Goal: Information Seeking & Learning: Learn about a topic

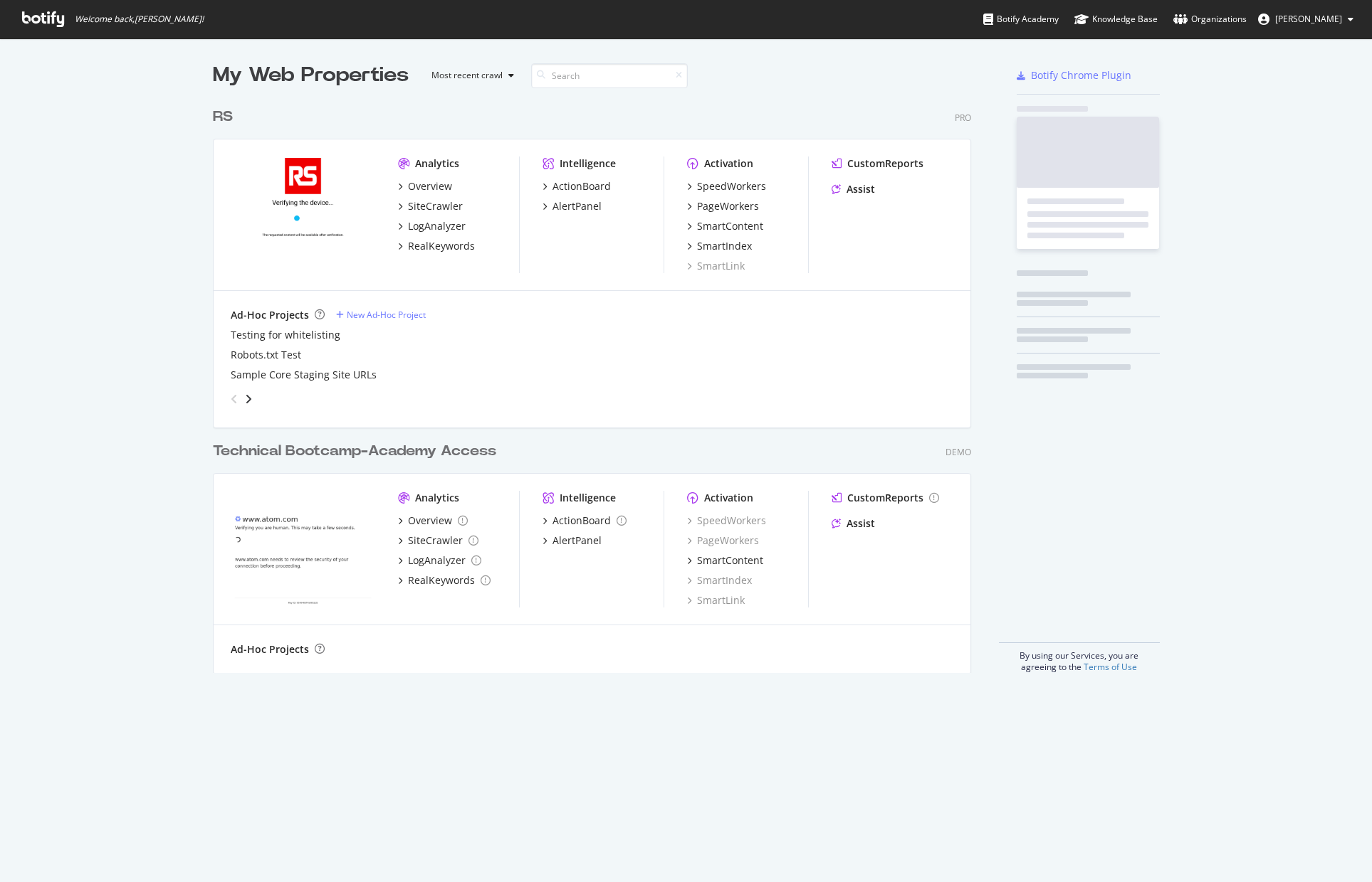
scroll to position [573, 759]
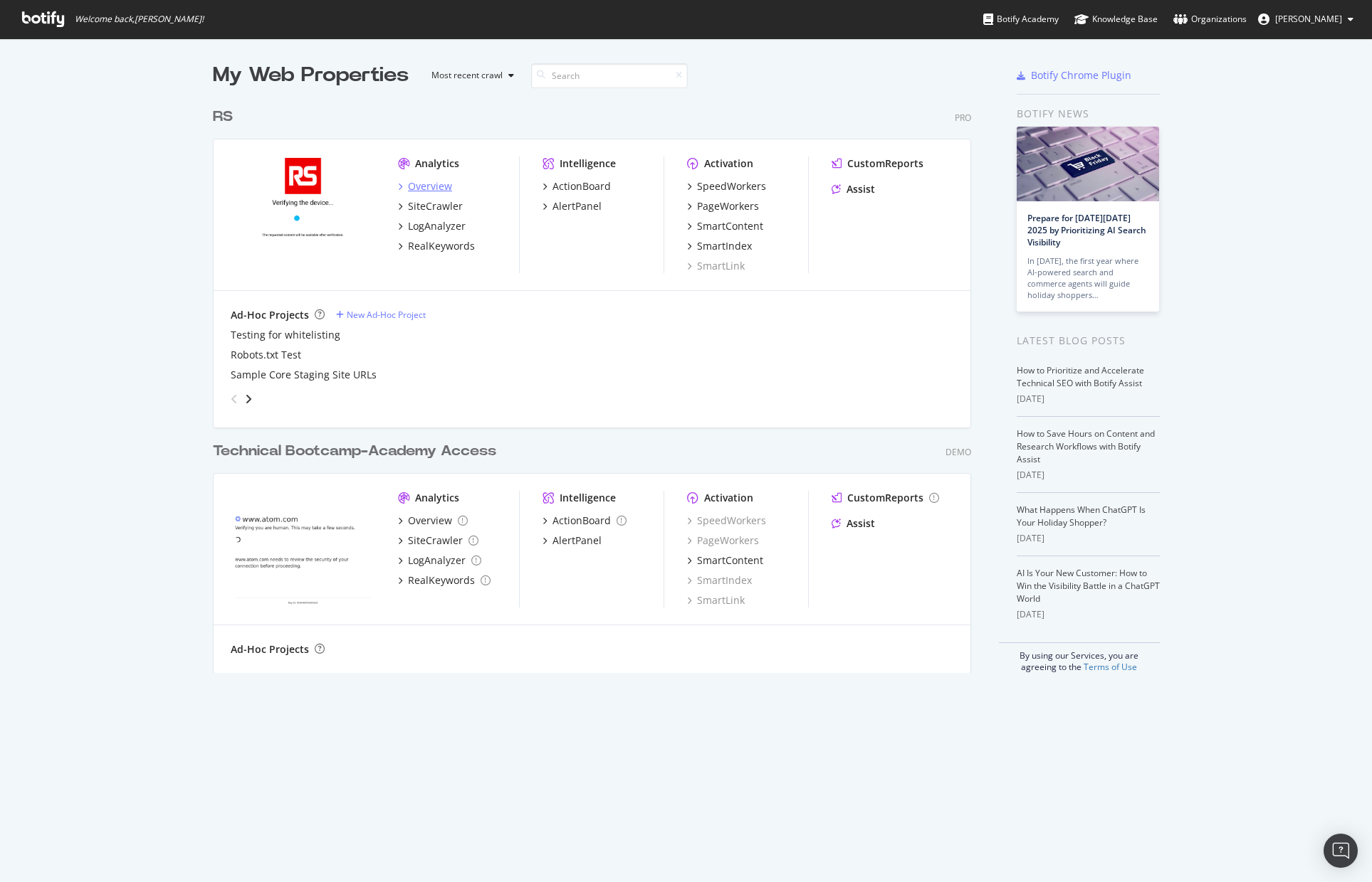
click at [421, 188] on div "Overview" at bounding box center [430, 186] width 44 height 14
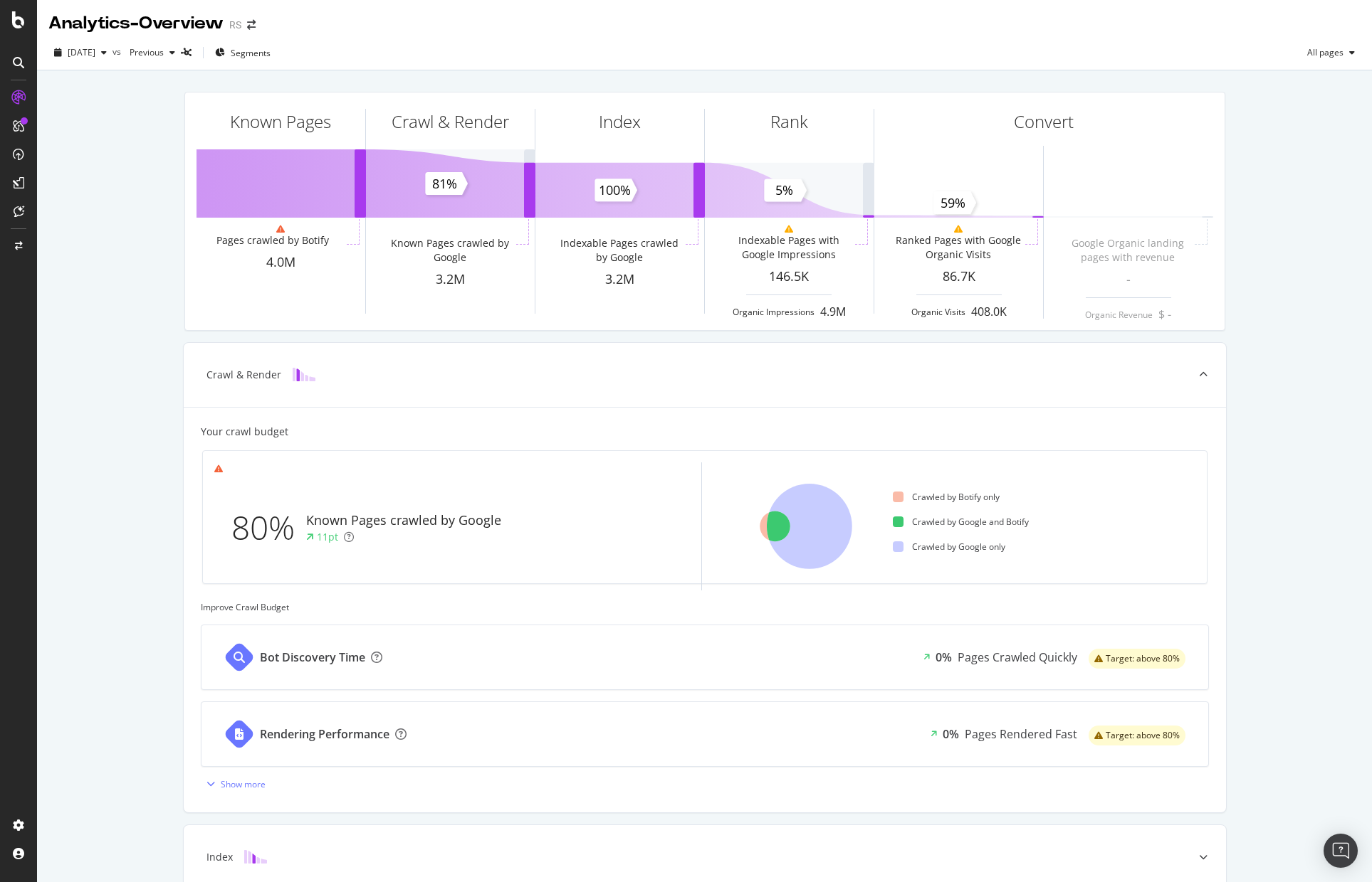
click at [110, 378] on div "Known Pages Pages crawled by Botify 4.0M Crawl & Render Known Pages crawled by …" at bounding box center [705, 588] width 1335 height 1035
click at [798, 70] on div "2025 Sep. 20th vs Previous Segments All pages" at bounding box center [705, 55] width 1335 height 29
click at [1316, 57] on span "All pages" at bounding box center [1322, 52] width 42 height 12
click at [986, 52] on div "2025 Sep. 20th vs Previous Segments All pages" at bounding box center [705, 55] width 1335 height 29
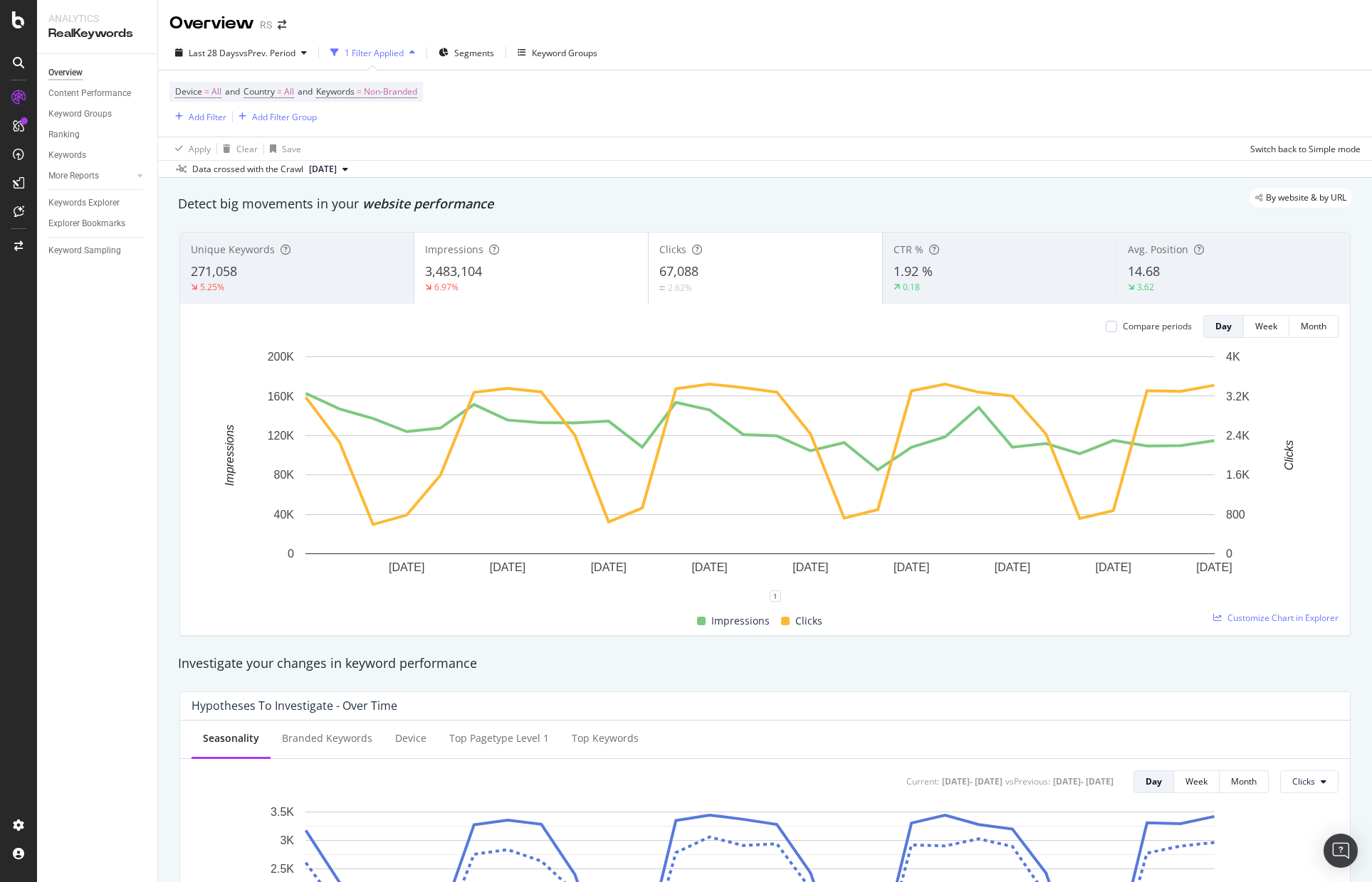
click at [766, 93] on div "Device = All and Country = All and Keywords = Non-Branded Add Filter Add Filter…" at bounding box center [765, 103] width 1191 height 66
drag, startPoint x: 185, startPoint y: 200, endPoint x: 319, endPoint y: 220, distance: 135.5
click at [319, 220] on div "Unique Keywords is the number of different keywords on which a user saw a link …" at bounding box center [283, 212] width 213 height 49
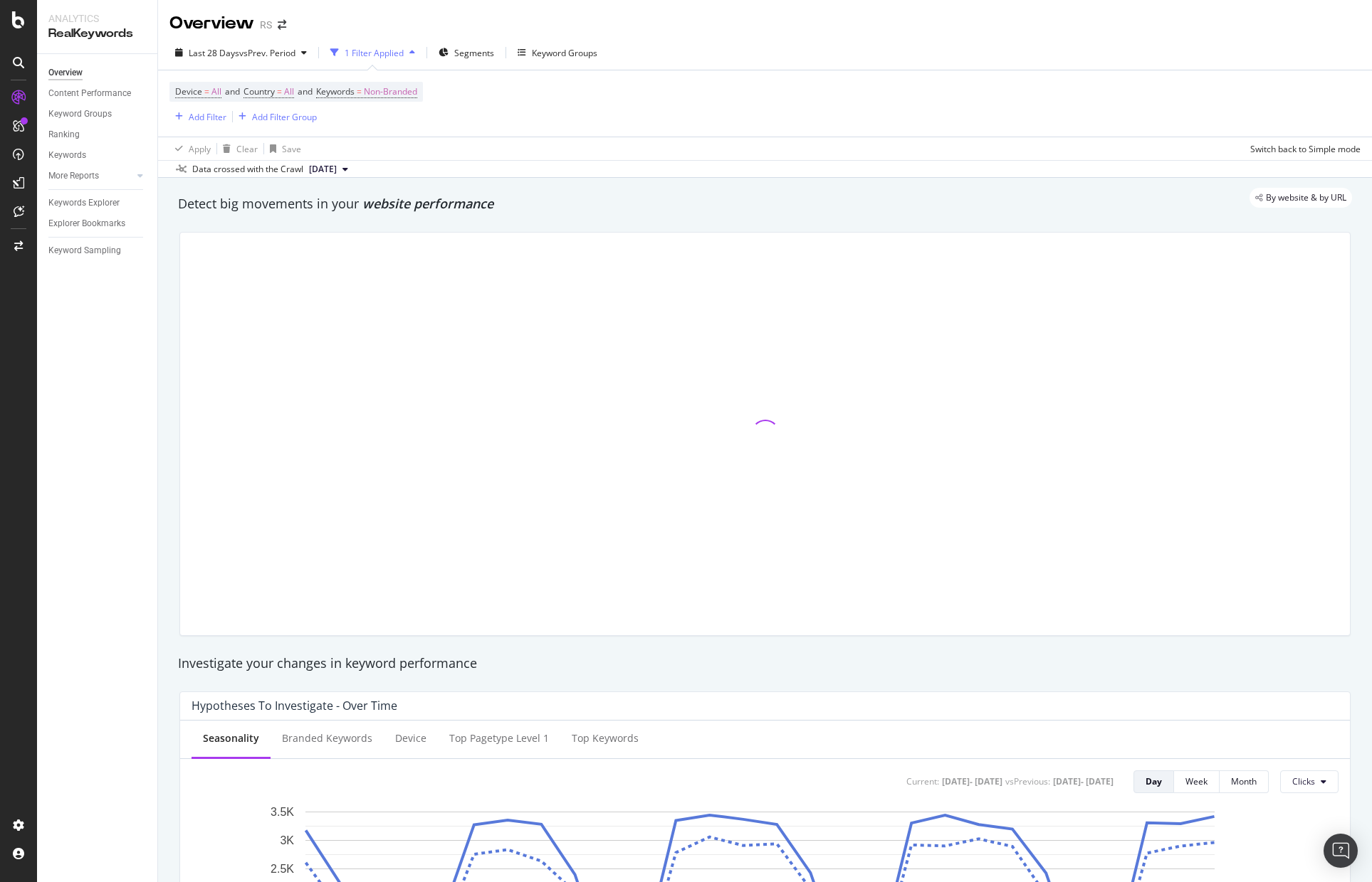
copy div "Unique Keywords is the number of different keywords on which a user saw a link …"
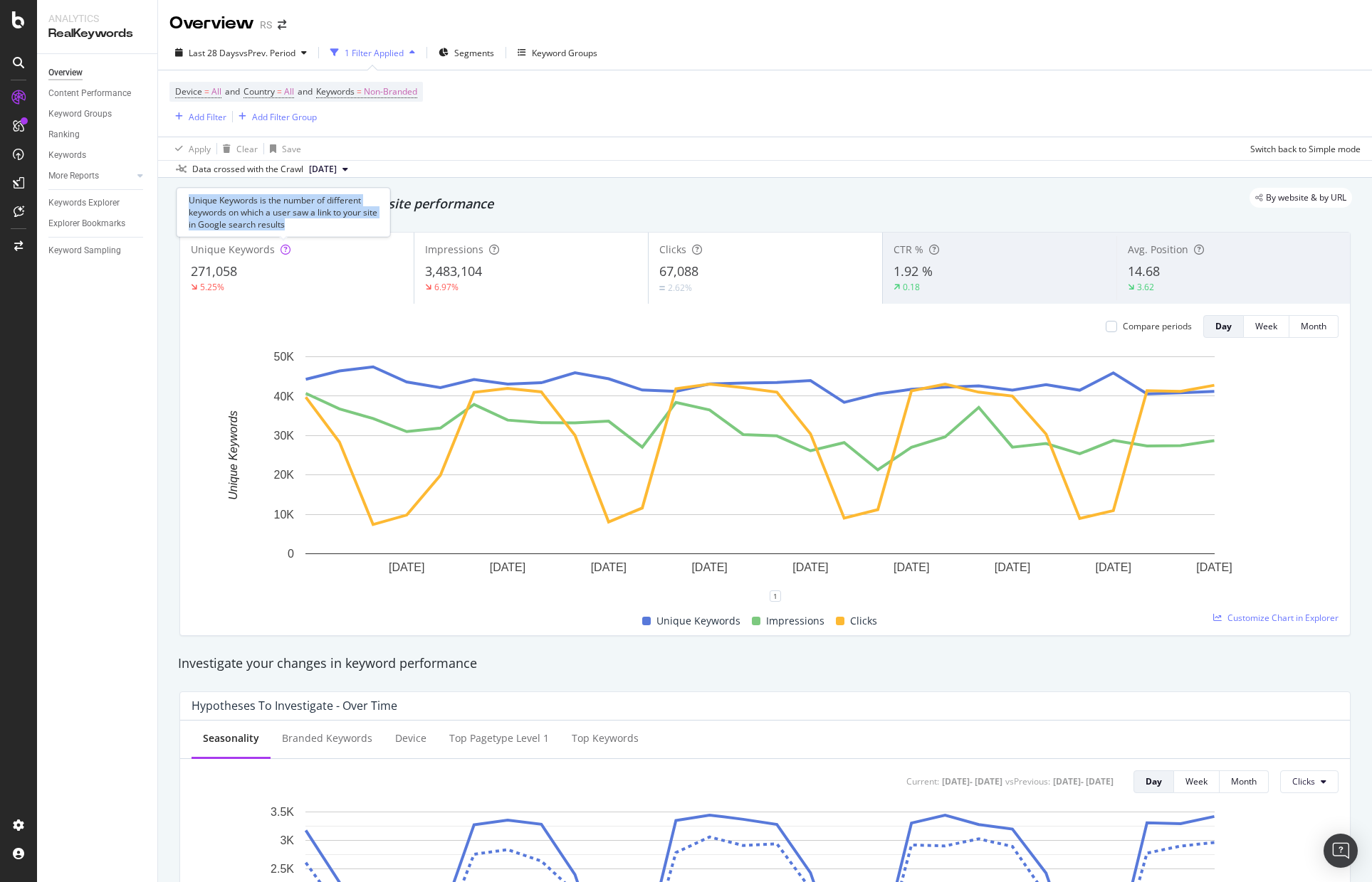
drag, startPoint x: 190, startPoint y: 203, endPoint x: 309, endPoint y: 227, distance: 121.4
click at [309, 227] on div "Unique Keywords is the number of different keywords on which a user saw a link …" at bounding box center [283, 212] width 213 height 49
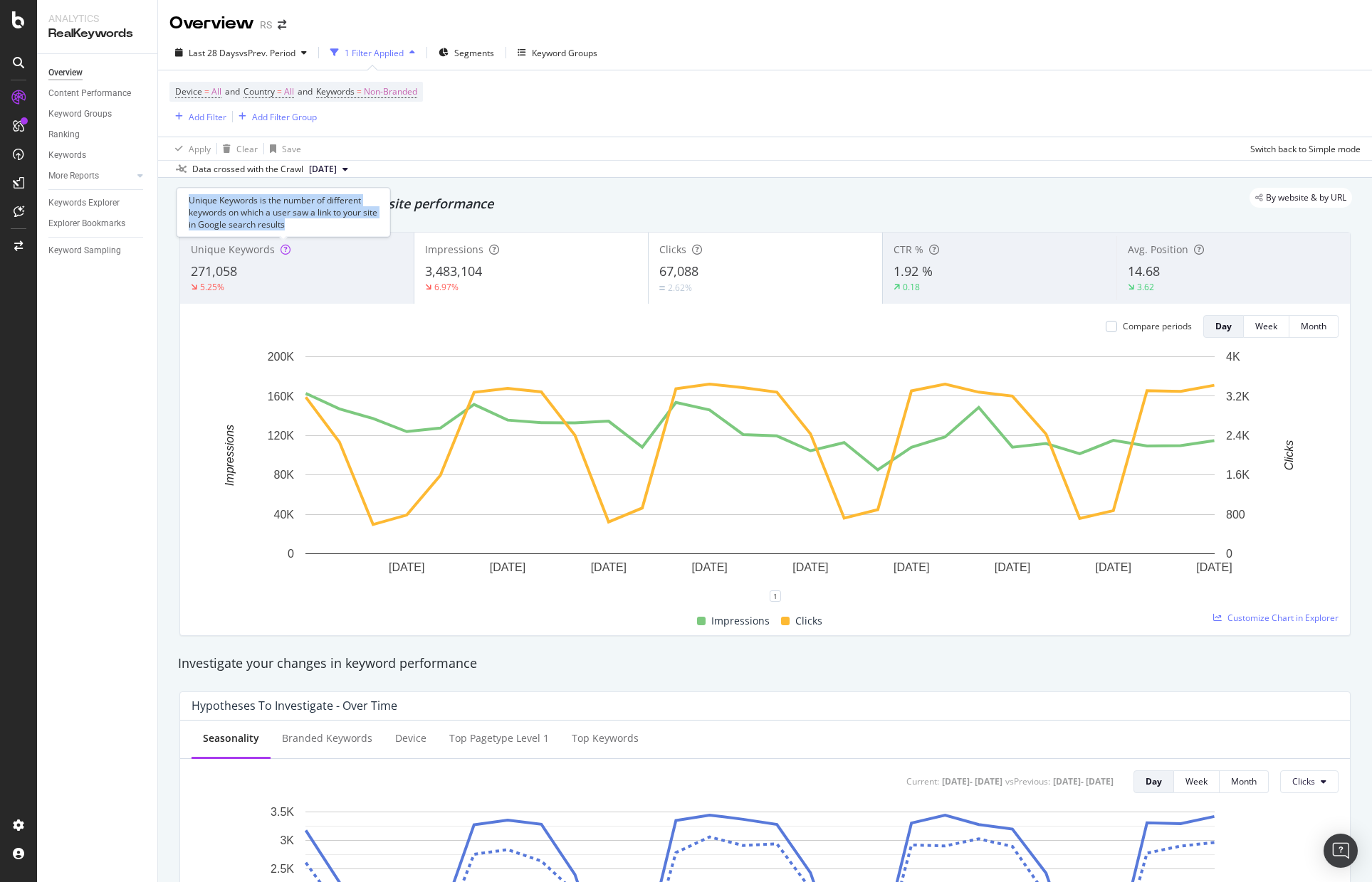
copy div "Unique Keywords is the number of different keywords on which a user saw a link …"
click at [940, 214] on div "Detect big movements in your website performance" at bounding box center [765, 204] width 1188 height 32
drag, startPoint x: 916, startPoint y: 222, endPoint x: 832, endPoint y: 214, distance: 84.4
click at [832, 214] on div "CTR is the percentage of impressions that resulted in a click" at bounding box center [926, 218] width 213 height 37
copy div "CTR is the percentage of impressions that resulted in a click"
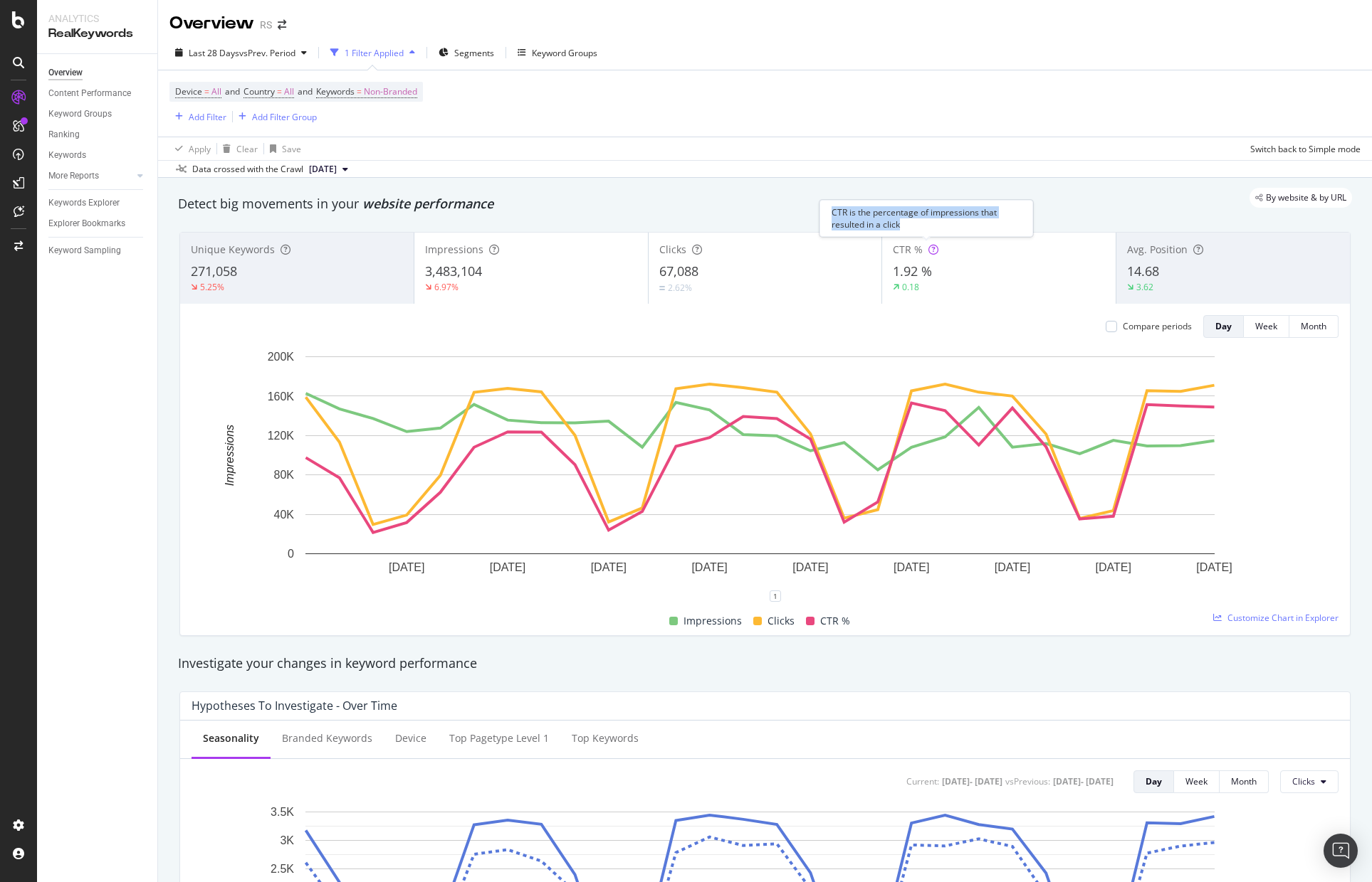
copy div "CTR is the percentage of impressions that resulted in a click"
click at [790, 96] on div "Device = All and Country = All and Keywords = Non-Branded Add Filter Add Filter…" at bounding box center [765, 103] width 1191 height 66
copy div "Avg. Position is the average position of your site in search results, whenever …"
click at [763, 31] on div "Overview RS" at bounding box center [765, 17] width 1214 height 35
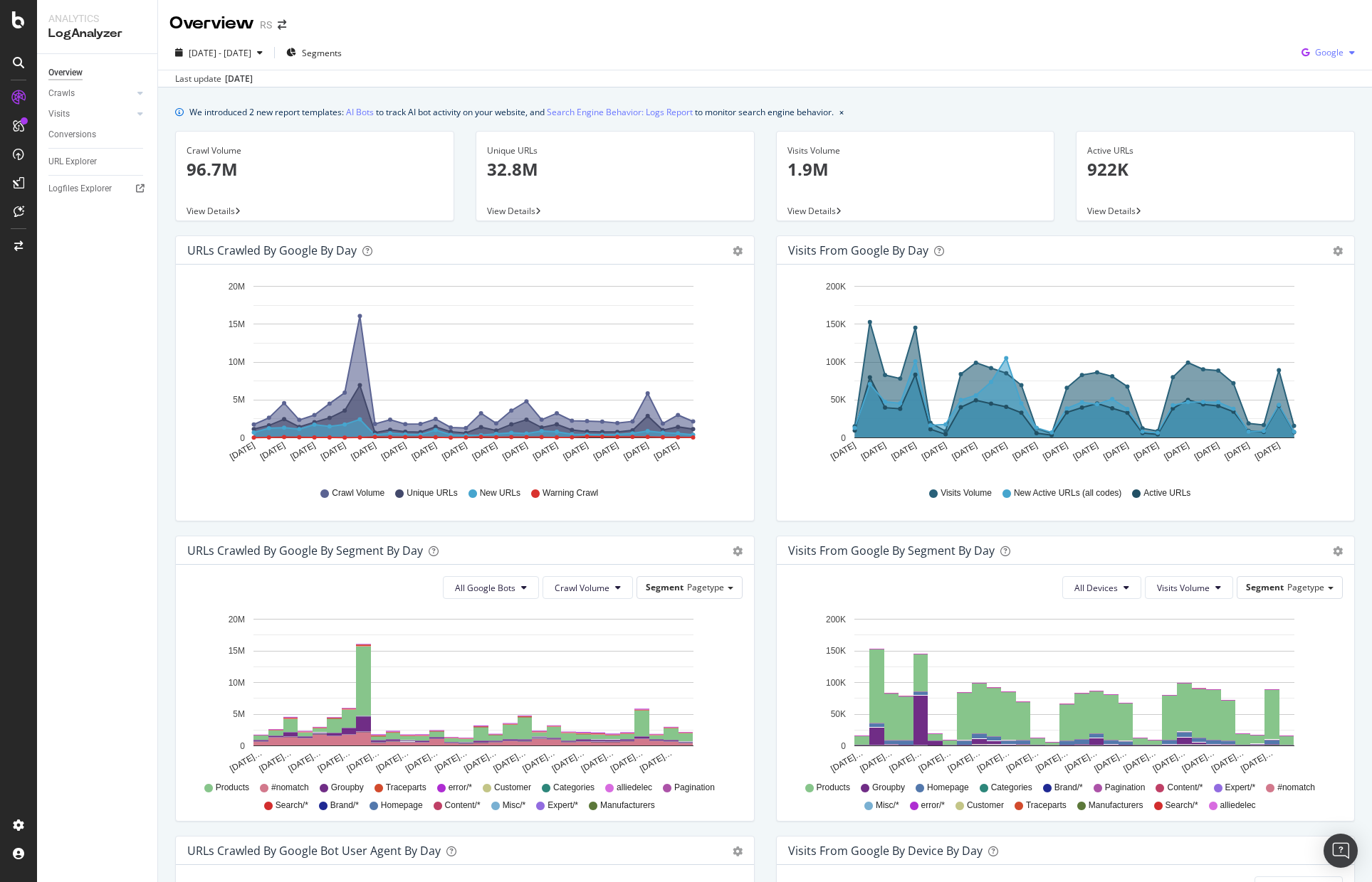
click at [1326, 60] on div "Google" at bounding box center [1328, 53] width 65 height 21
click at [1184, 104] on div "We introduced 2 new report templates: AI Bots to track AI bot activity on your …" at bounding box center [765, 637] width 1214 height 1099
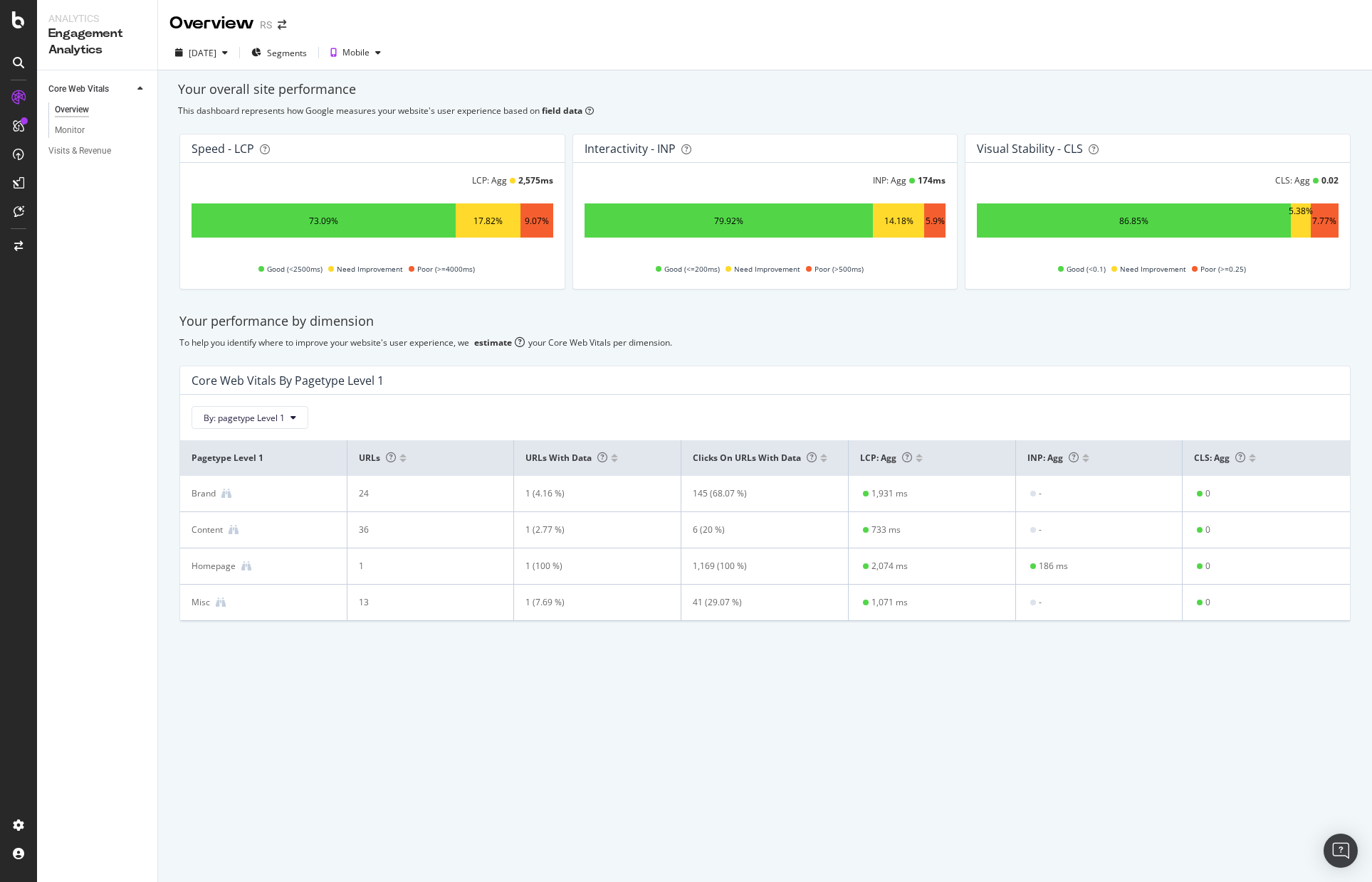
click at [668, 313] on div "Your performance by dimension" at bounding box center [765, 321] width 1171 height 18
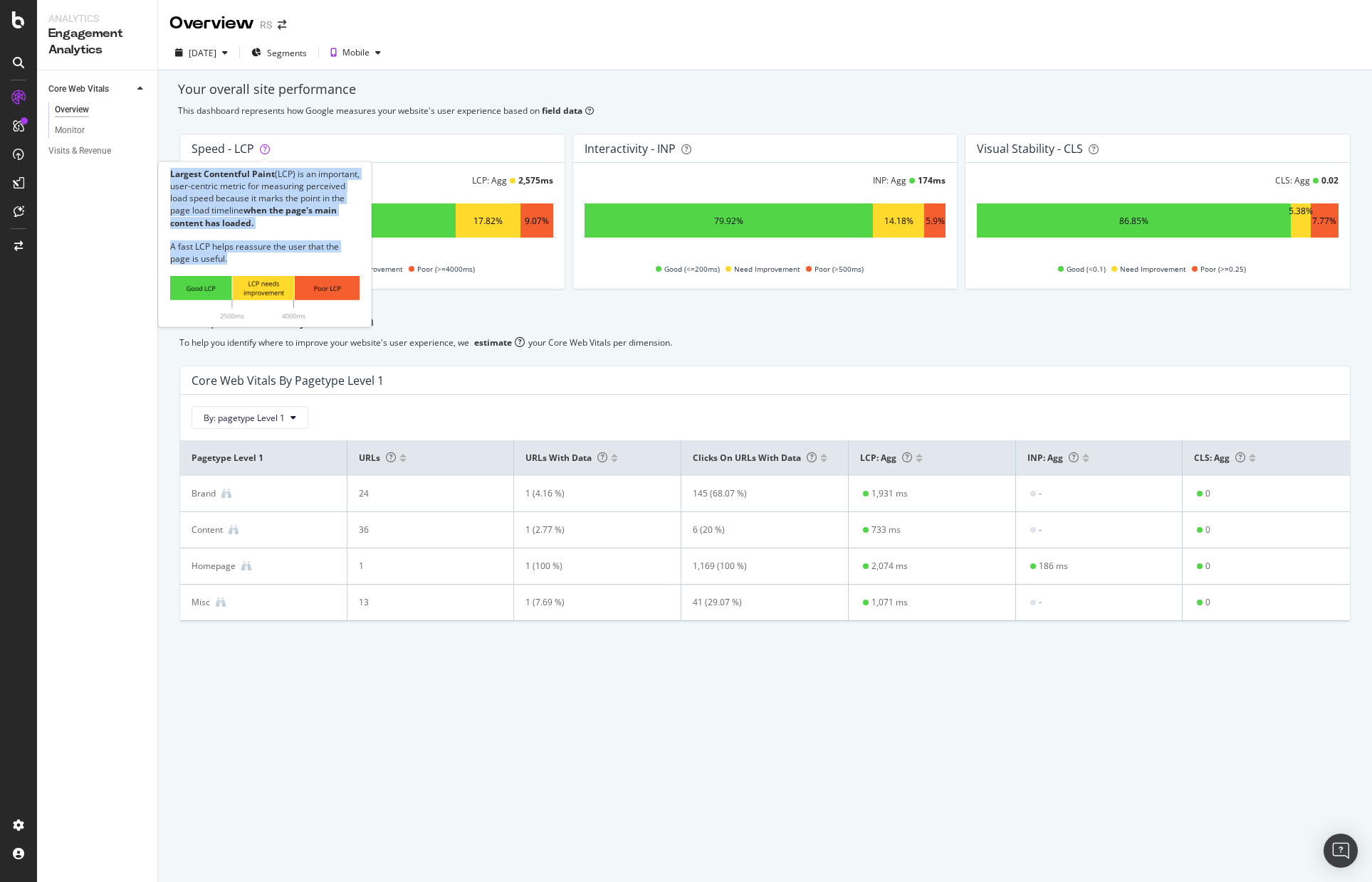
drag, startPoint x: 169, startPoint y: 177, endPoint x: 334, endPoint y: 259, distance: 184.3
click at [334, 259] on div "Largest Contentful Paint (LCP) is an important, user-centric metric for measuri…" at bounding box center [264, 245] width 213 height 166
copy div "Largest Contentful Paint (LCP) is an important, user-centric metric for measuri…"
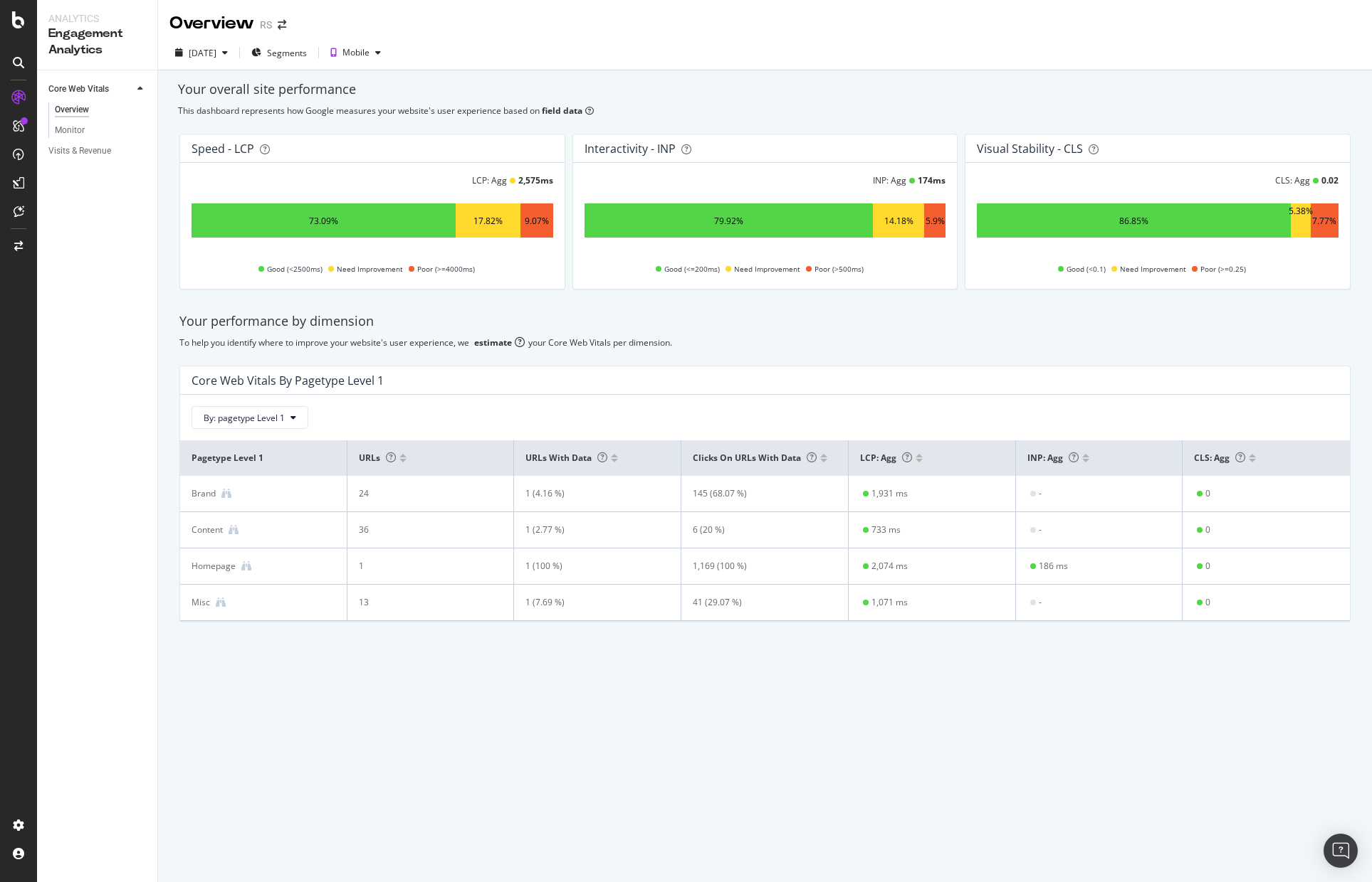
click at [512, 312] on div "Your performance by dimension" at bounding box center [765, 321] width 1171 height 18
click at [753, 302] on div "Your performance by dimension To help you identify where to improve your websit…" at bounding box center [765, 467] width 1188 height 333
drag, startPoint x: 588, startPoint y: 174, endPoint x: 646, endPoint y: 212, distance: 69.3
click at [646, 212] on div "INP is an important metric for user-perceived responsiveness of a page, based o…" at bounding box center [685, 192] width 213 height 62
copy div "INP is an important metric for user-perceived responsiveness of a page, based o…"
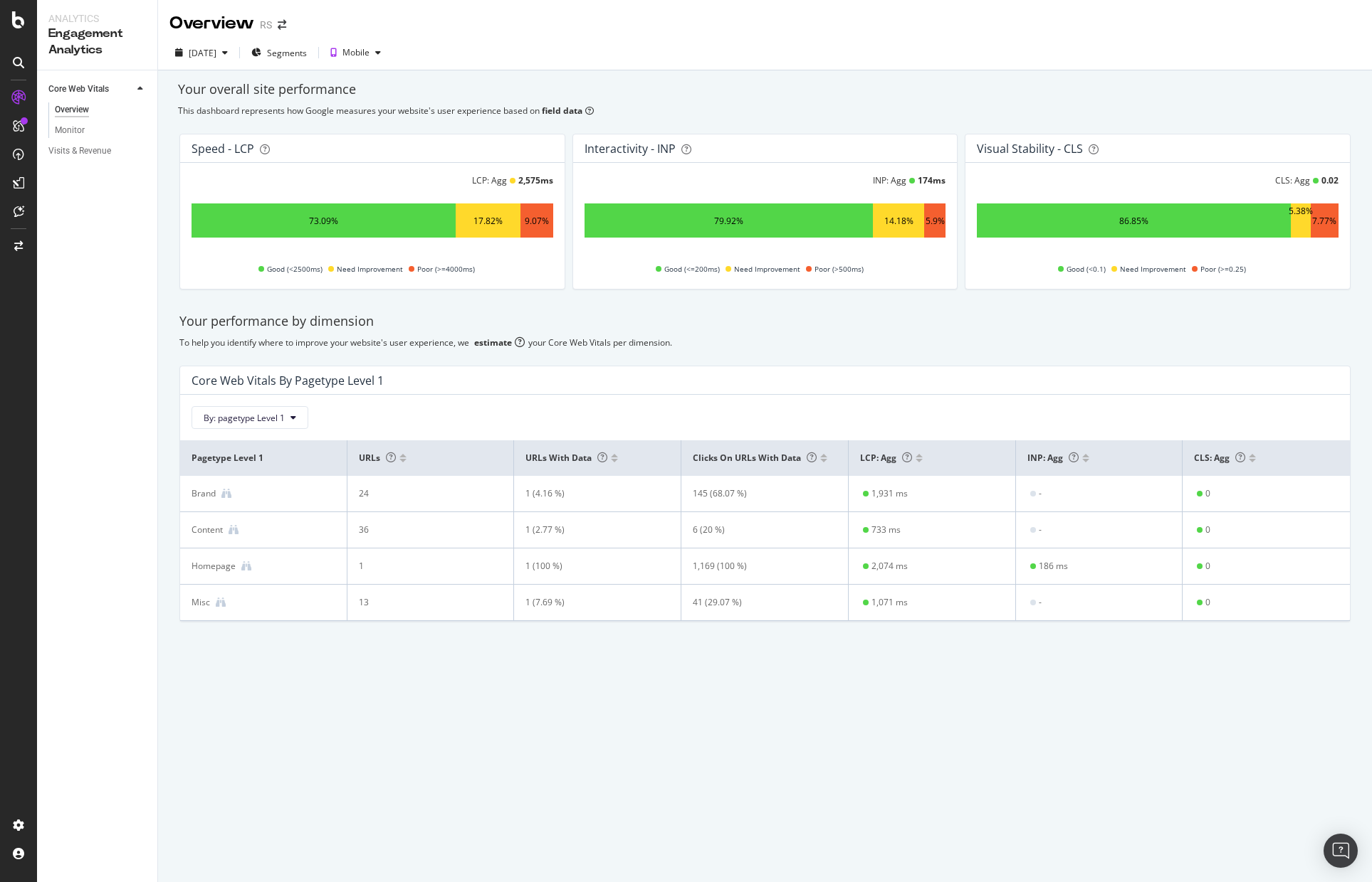
click at [1011, 325] on div "Your performance by dimension" at bounding box center [765, 321] width 1171 height 18
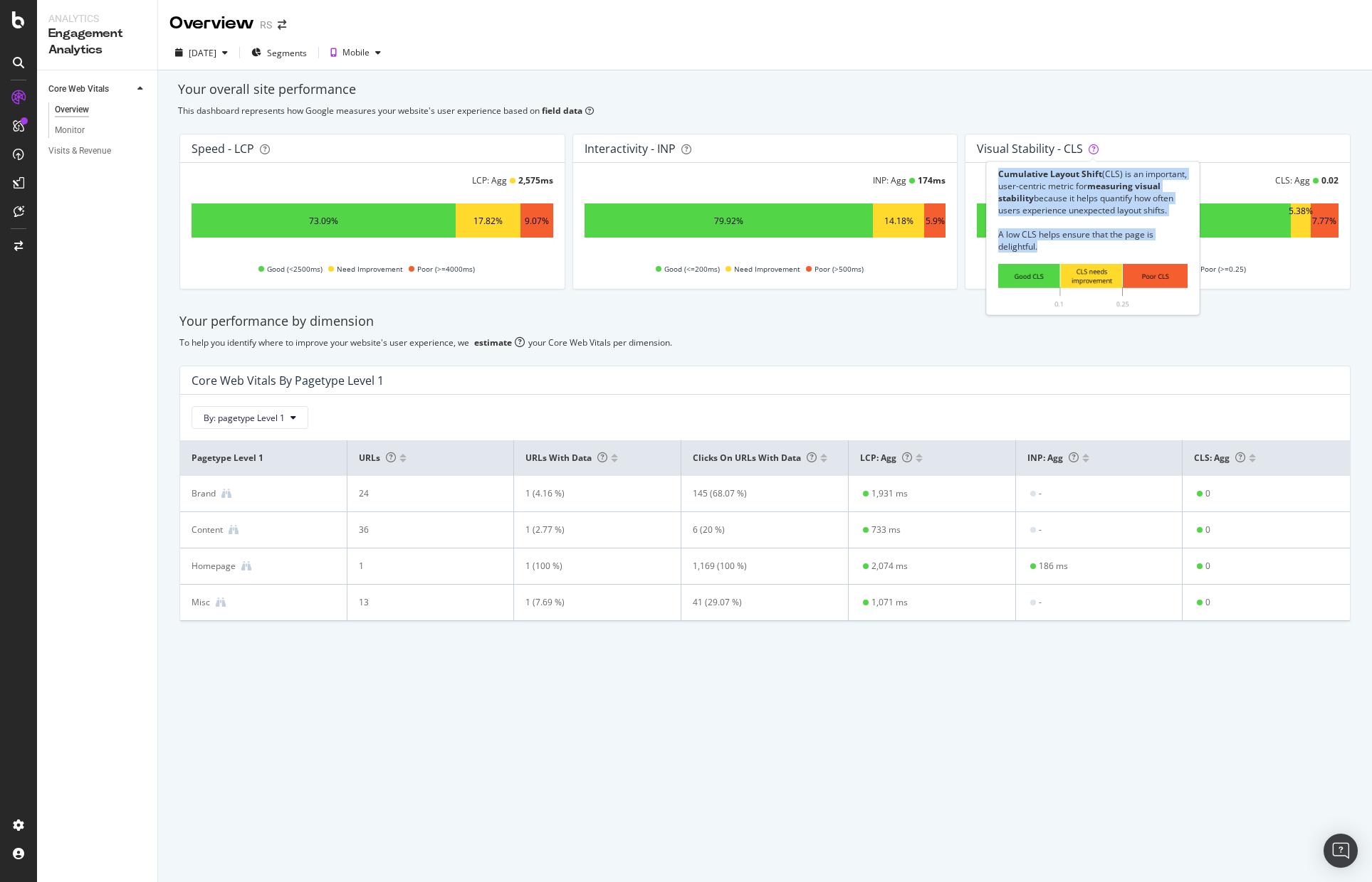
drag, startPoint x: 999, startPoint y: 174, endPoint x: 1095, endPoint y: 256, distance: 126.3
click at [1095, 256] on div "Cumulative Layout Shift (CLS) is an important, user-centric metric for measurin…" at bounding box center [1093, 238] width 189 height 140
copy div "Cumulative Layout Shift (CLS) is an important, user-centric metric for measurin…"
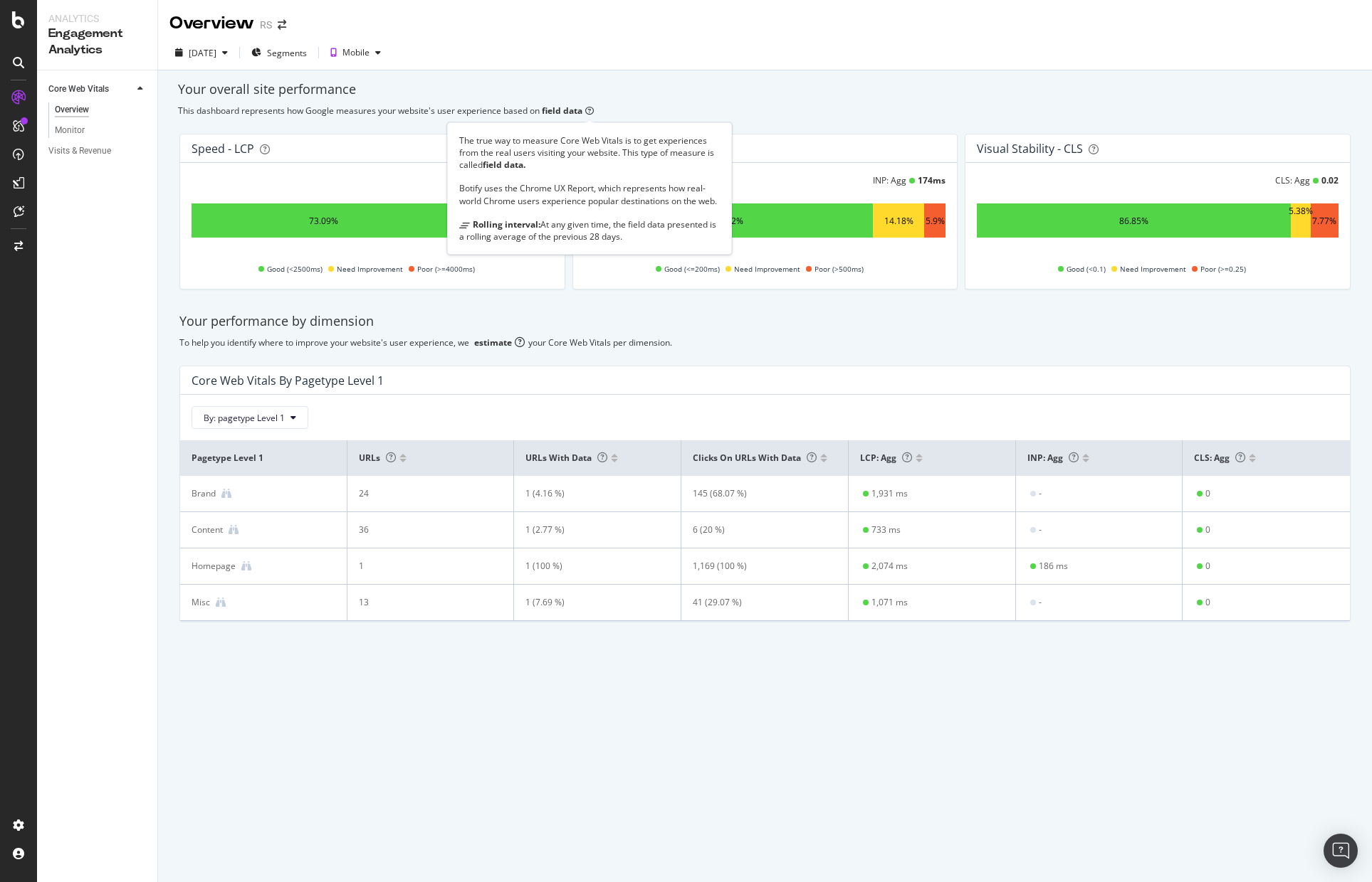
click at [586, 109] on icon at bounding box center [589, 111] width 9 height 9
click at [581, 112] on b "field data" at bounding box center [562, 110] width 40 height 12
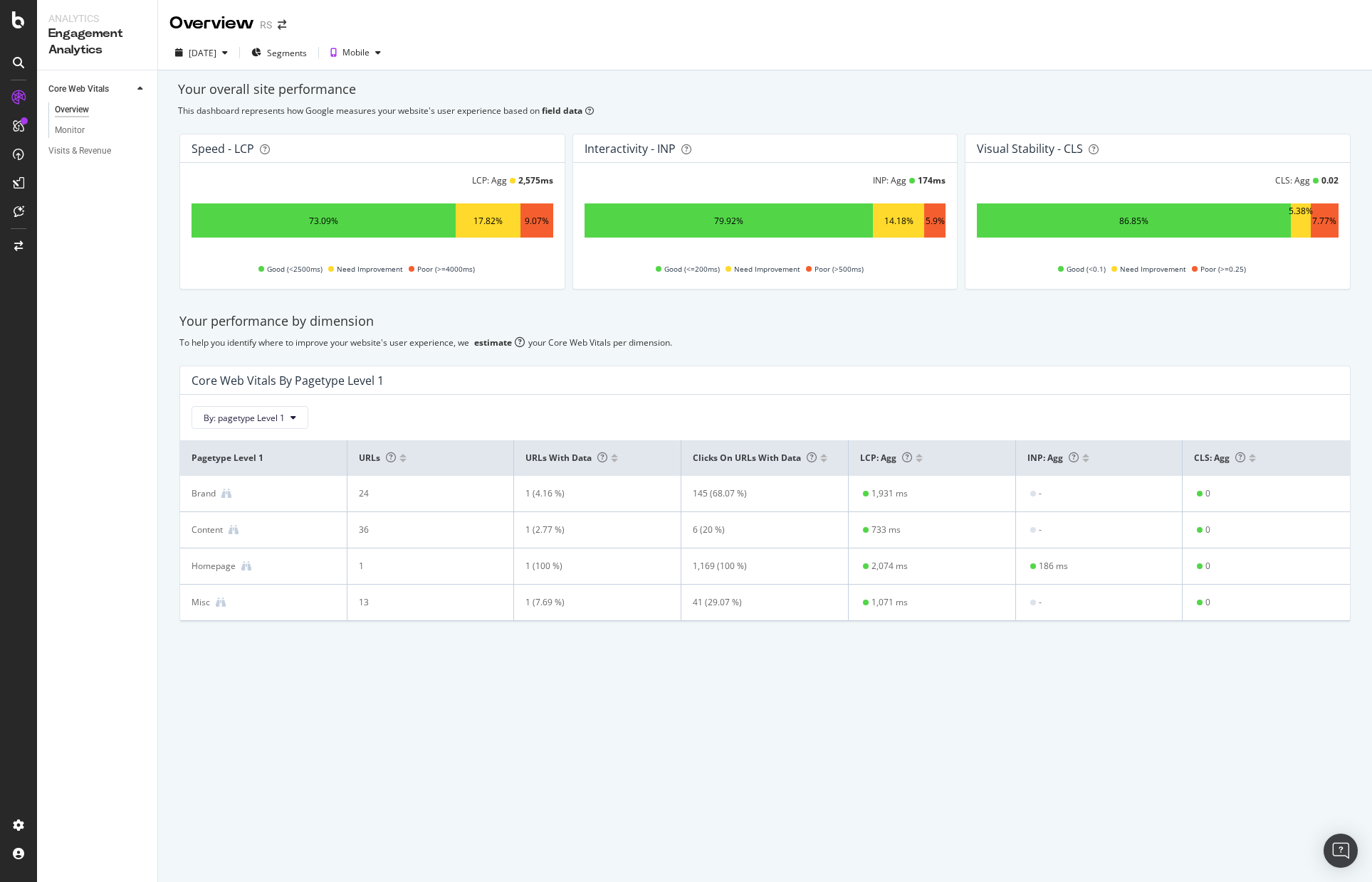
click at [383, 102] on div "Your overall site performance This dashboard represents how Google measures you…" at bounding box center [765, 376] width 1214 height 613
click at [97, 152] on div "Visits & Revenue" at bounding box center [80, 151] width 63 height 15
